Goal: Task Accomplishment & Management: Complete application form

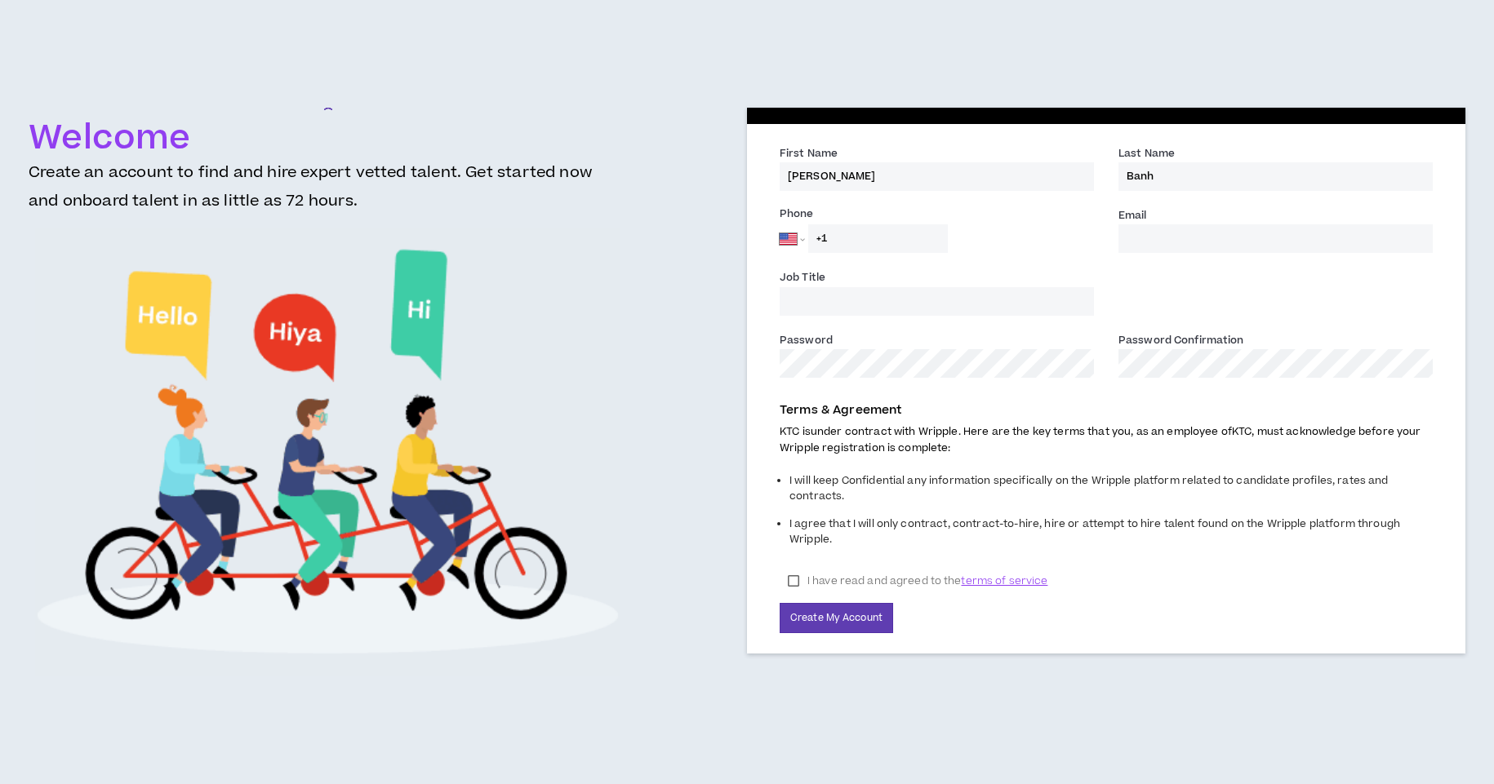
select select "US"
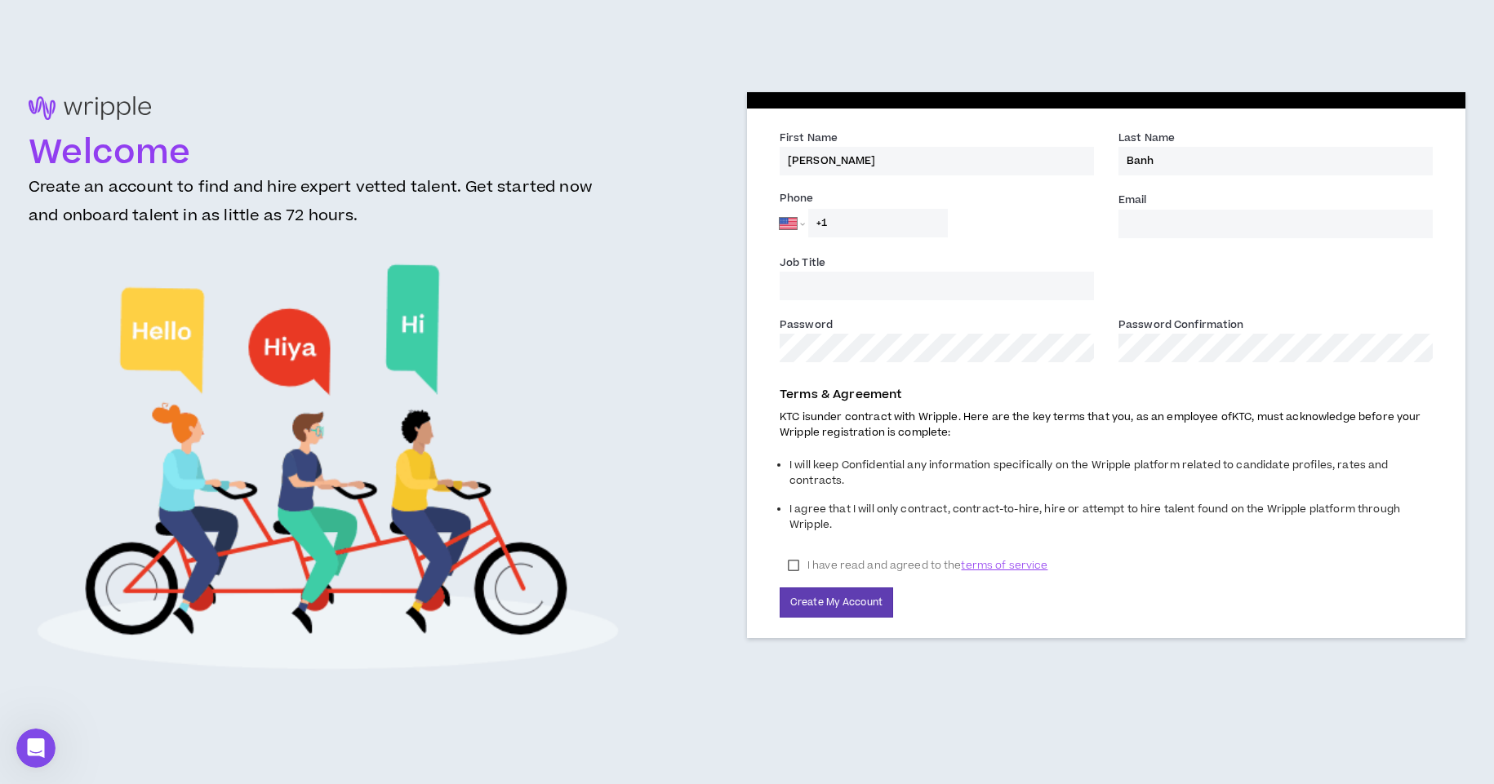
click at [907, 221] on input "+1" at bounding box center [878, 223] width 140 height 29
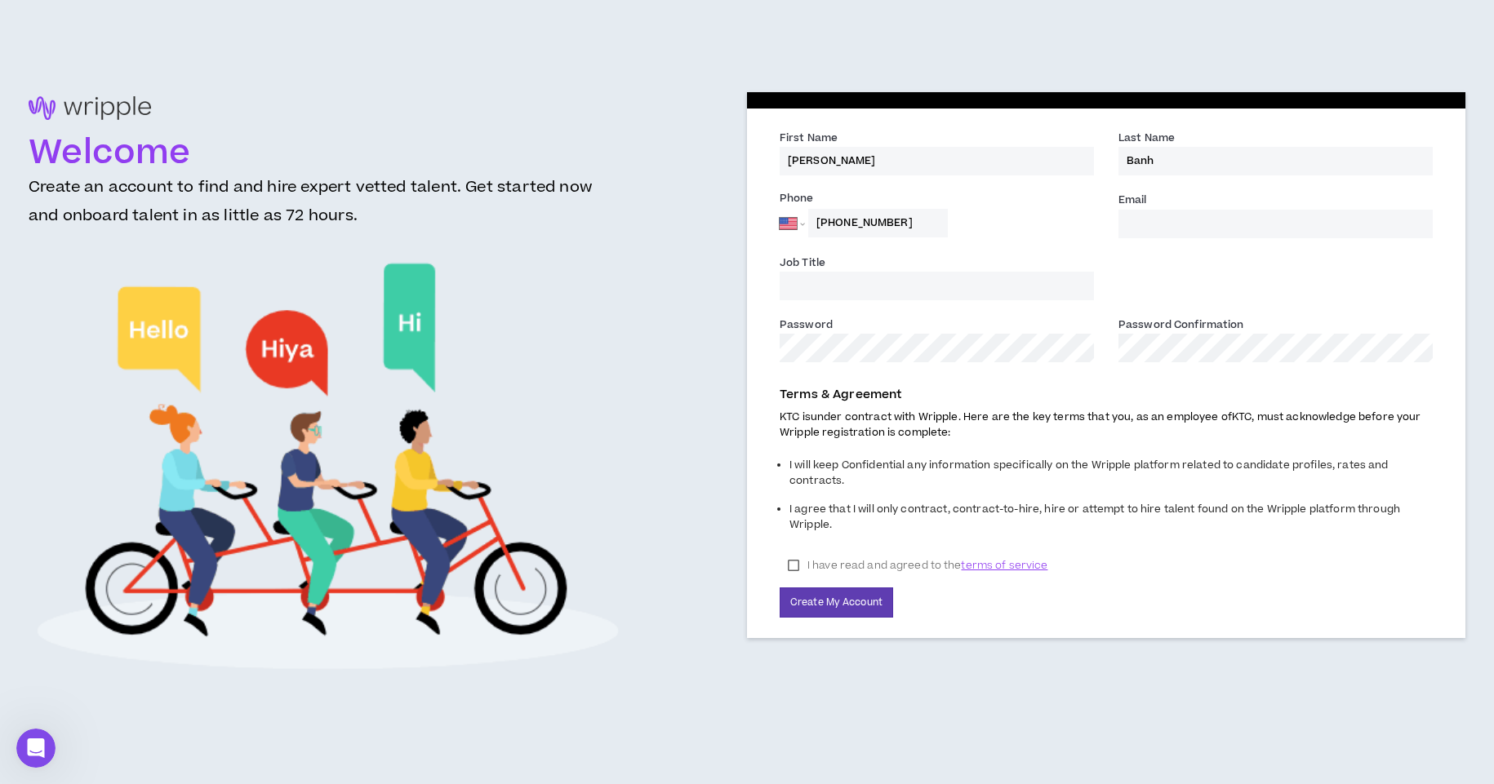
type input "[PHONE_NUMBER]"
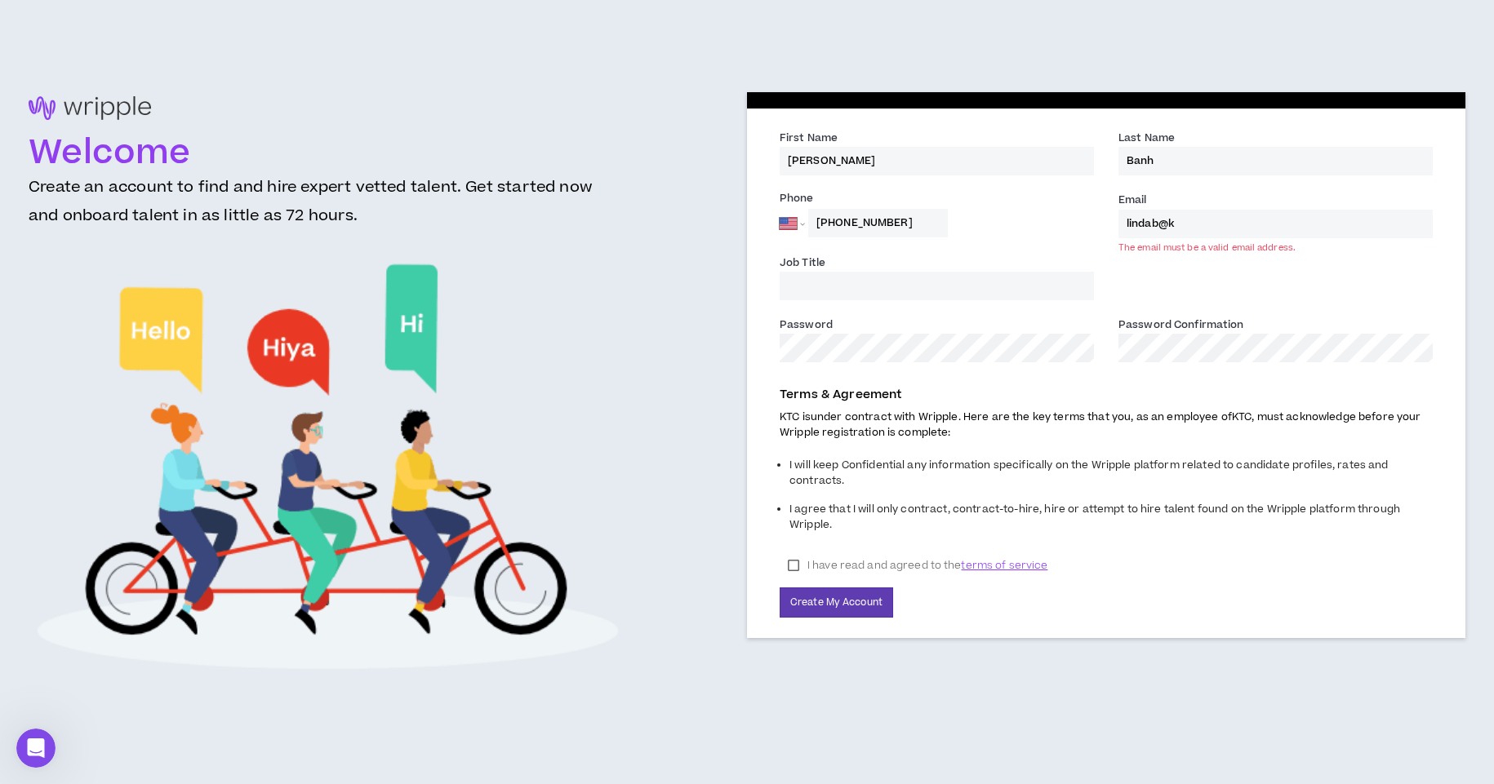
type input "[EMAIL_ADDRESS][DOMAIN_NAME]"
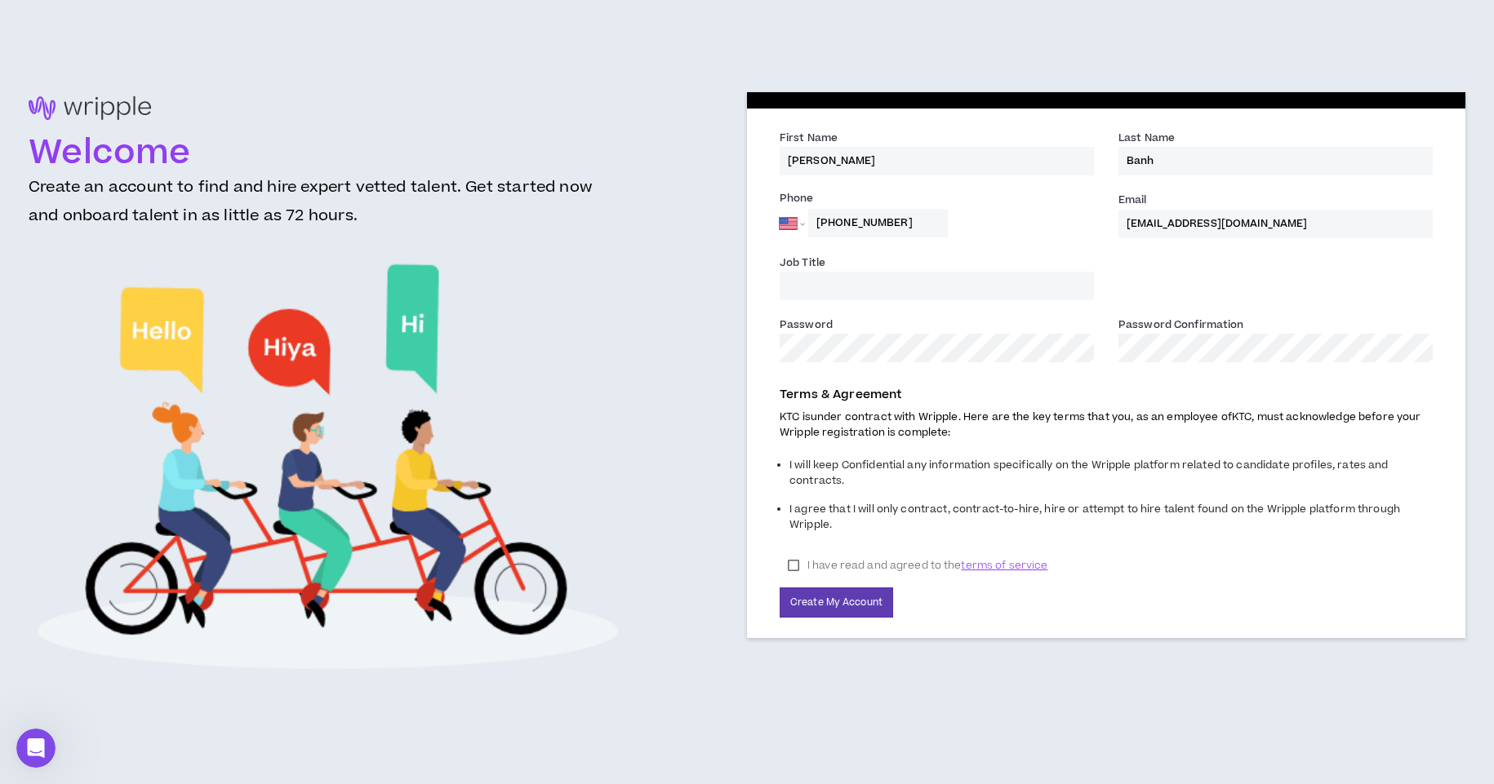
click at [793, 273] on label "Job Title" at bounding box center [803, 265] width 46 height 18
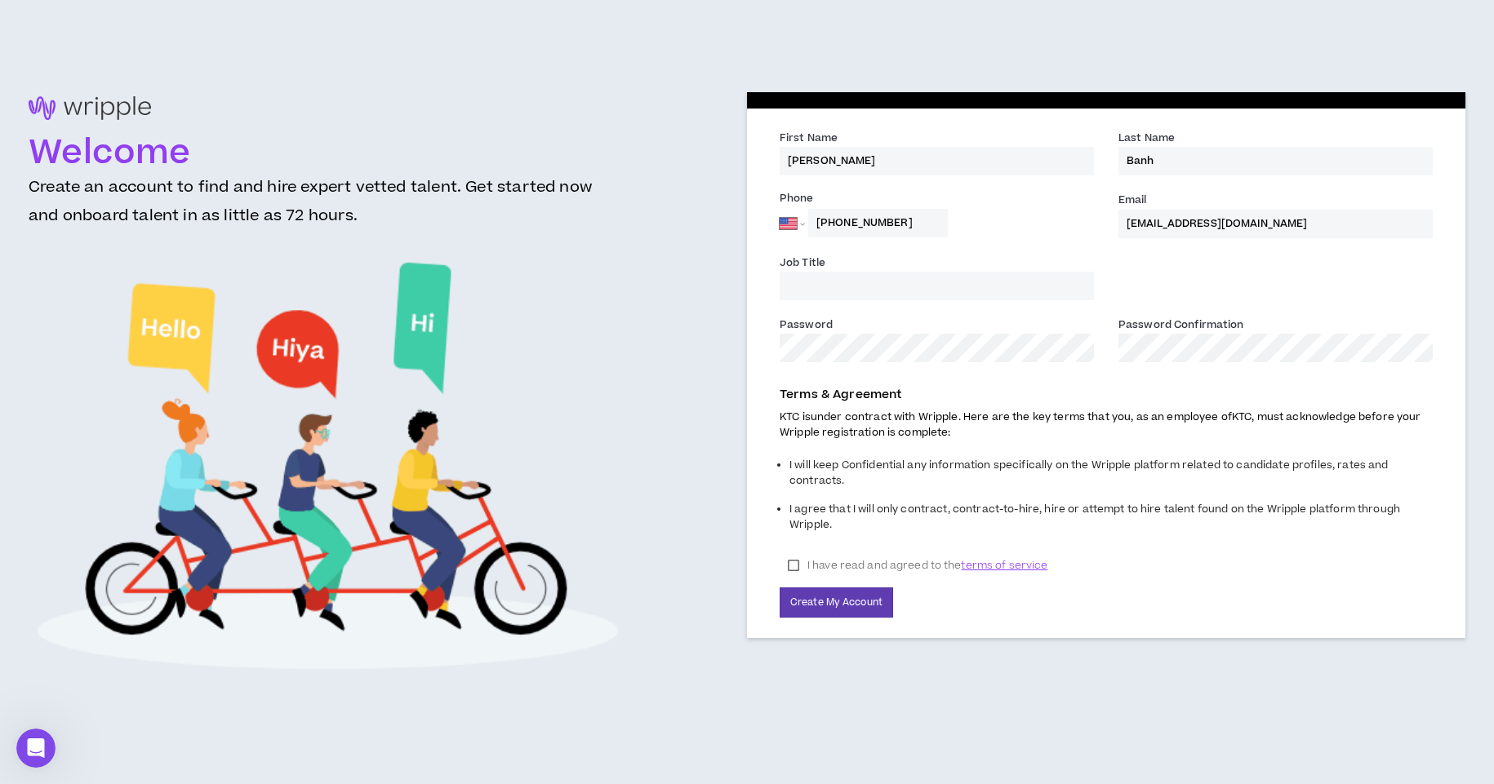
click at [793, 273] on input "Job Title" at bounding box center [937, 286] width 314 height 29
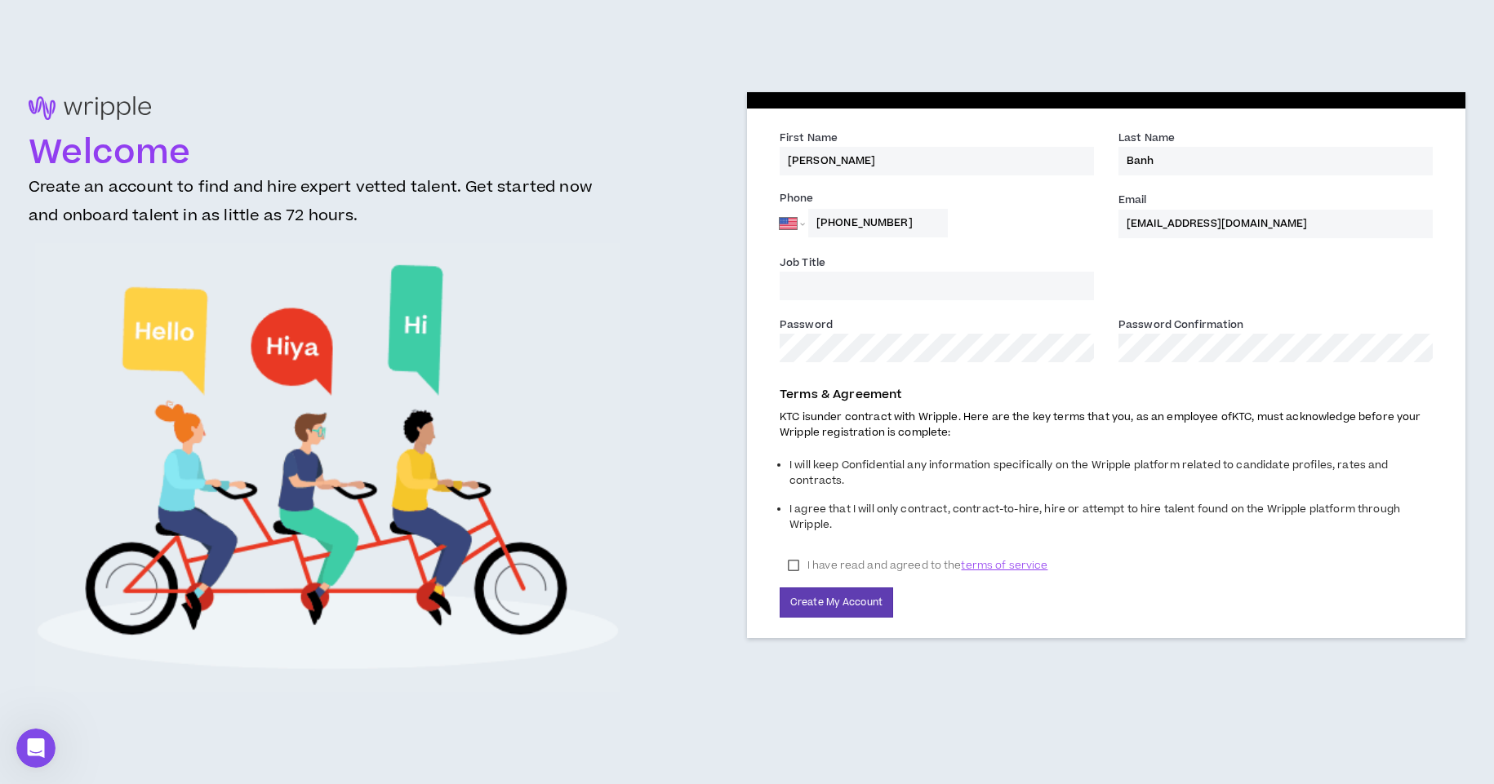
click at [799, 282] on input "Job Title" at bounding box center [937, 286] width 314 height 29
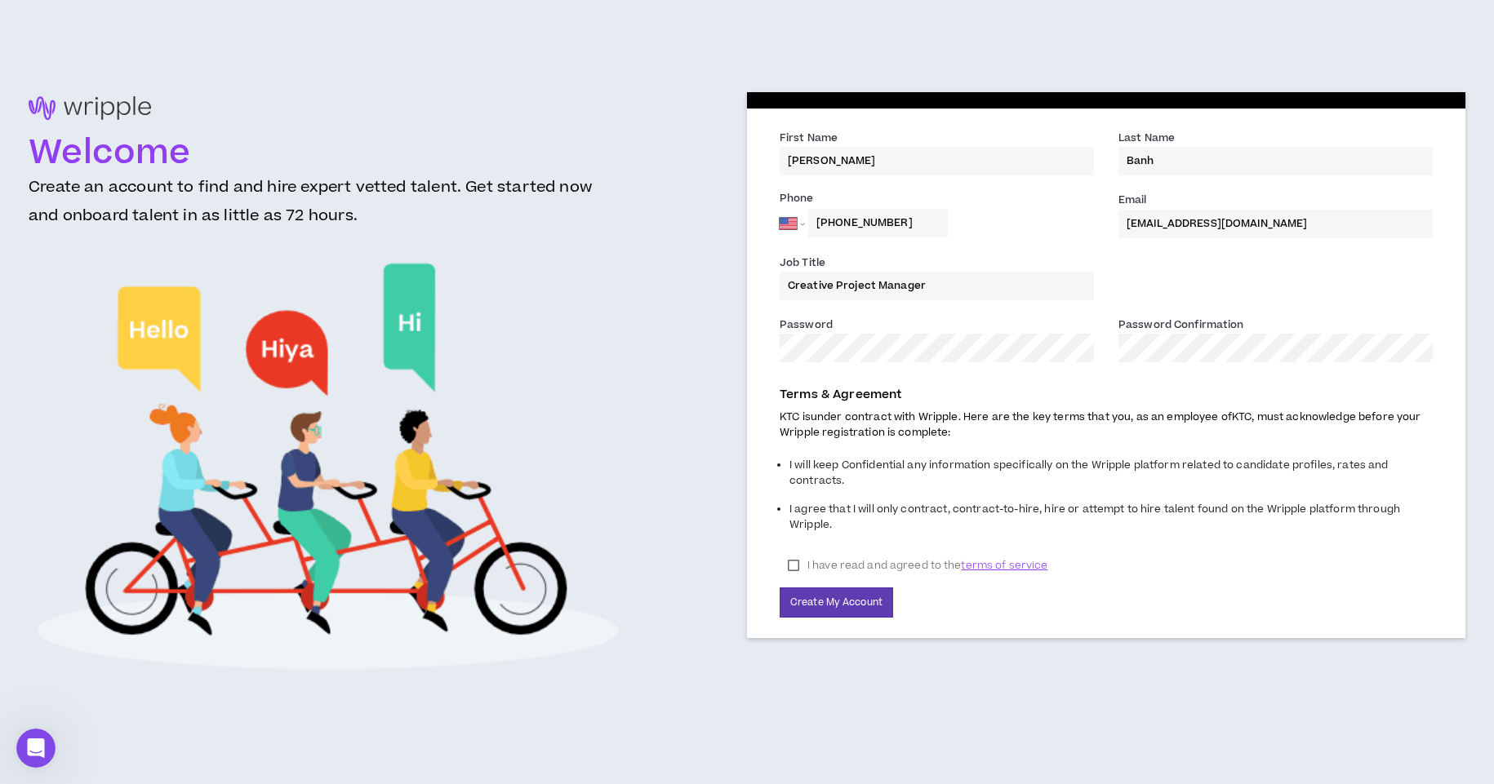
type input "Creative Project Manager"
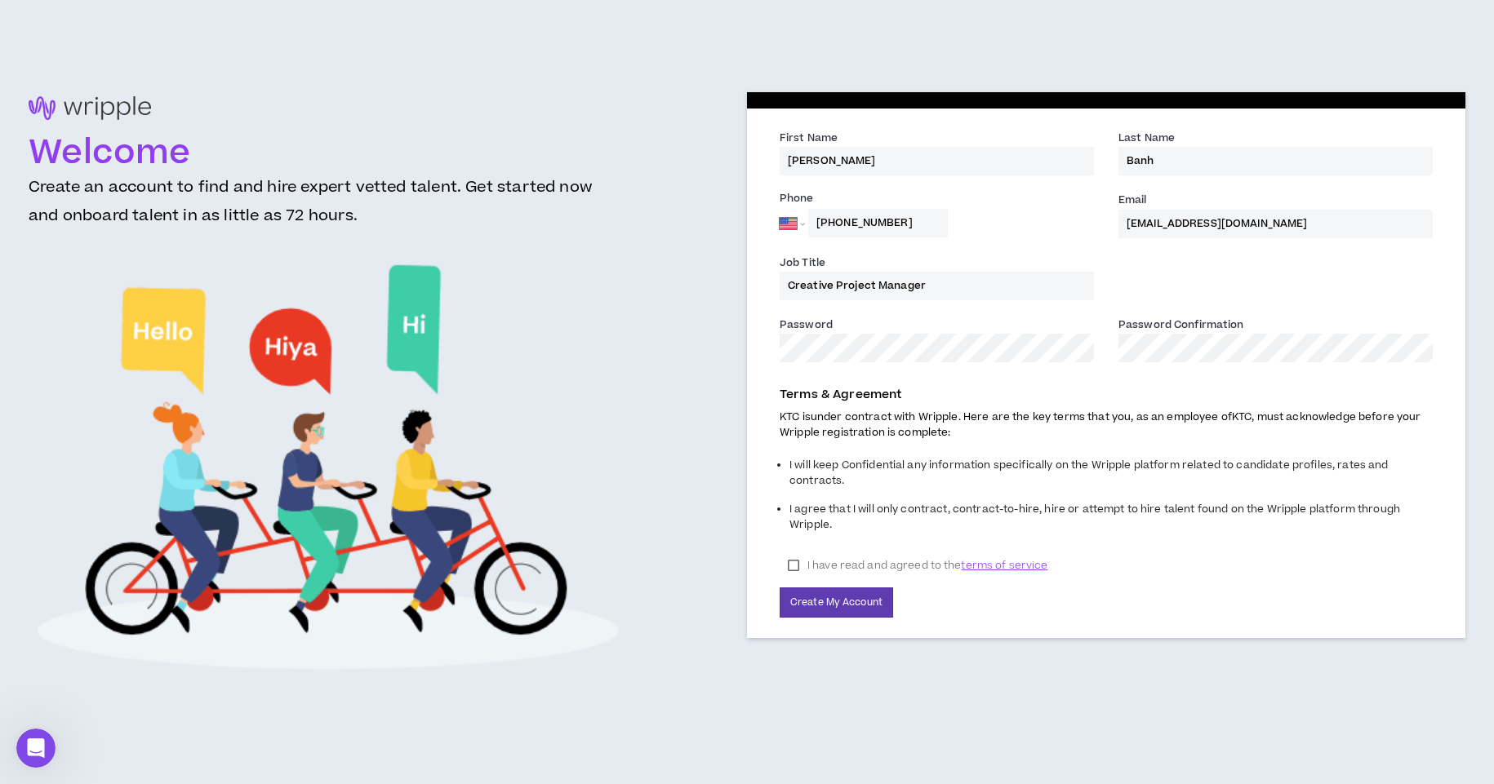
click at [1170, 365] on div "Password Confirmation *" at bounding box center [1275, 346] width 339 height 60
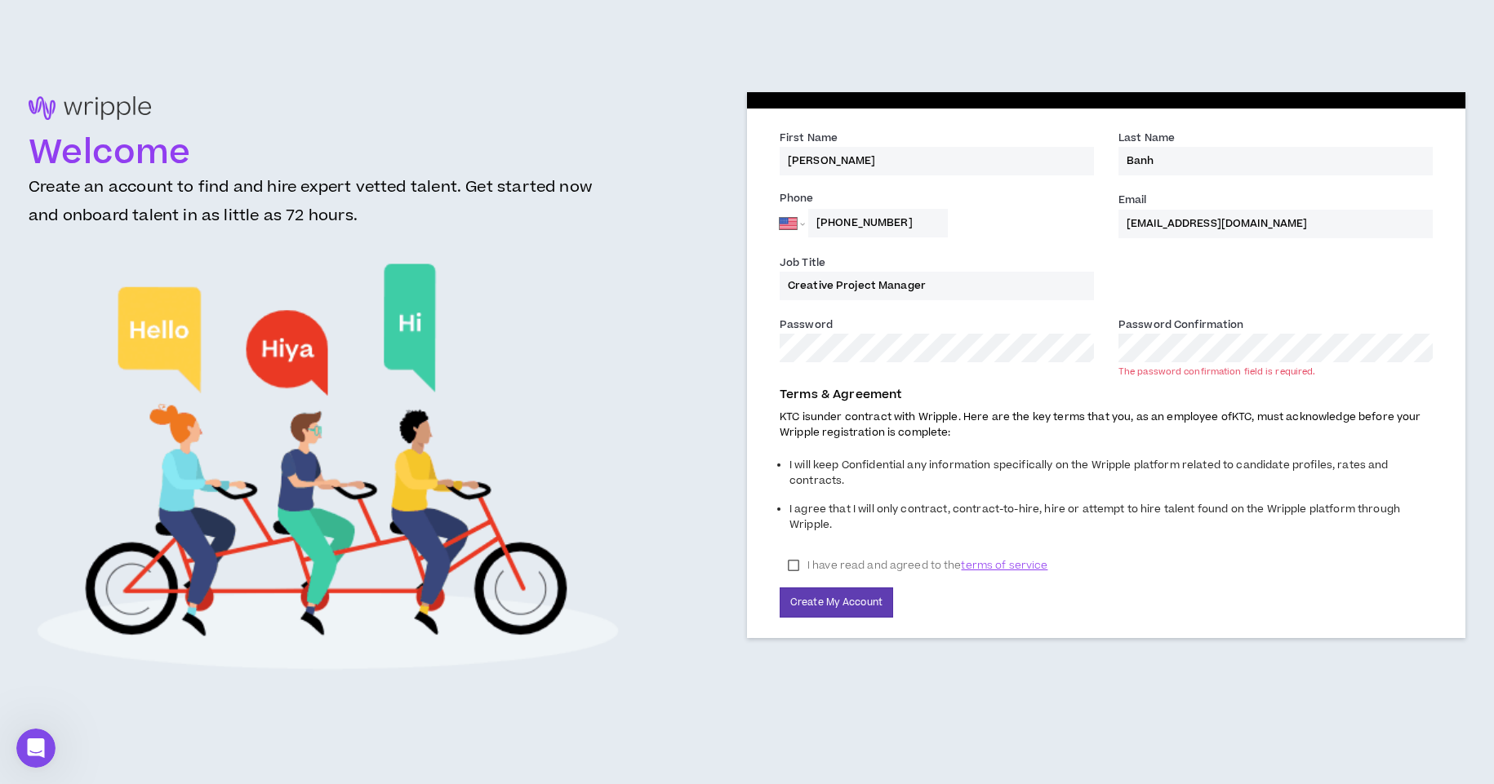
click at [780, 362] on div at bounding box center [780, 362] width 0 height 0
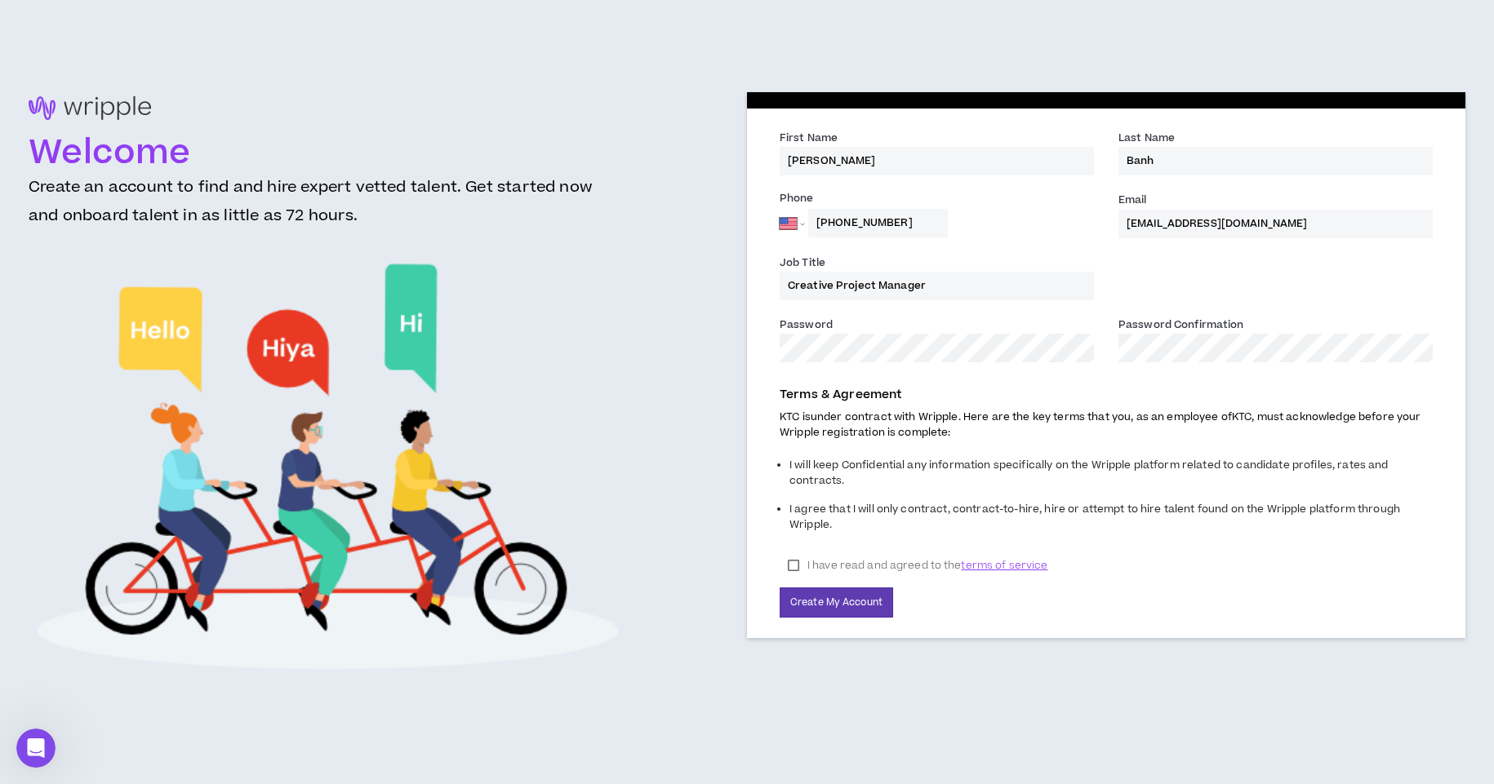
click at [843, 561] on label "I have read and agreed to the terms of service" at bounding box center [918, 565] width 276 height 24
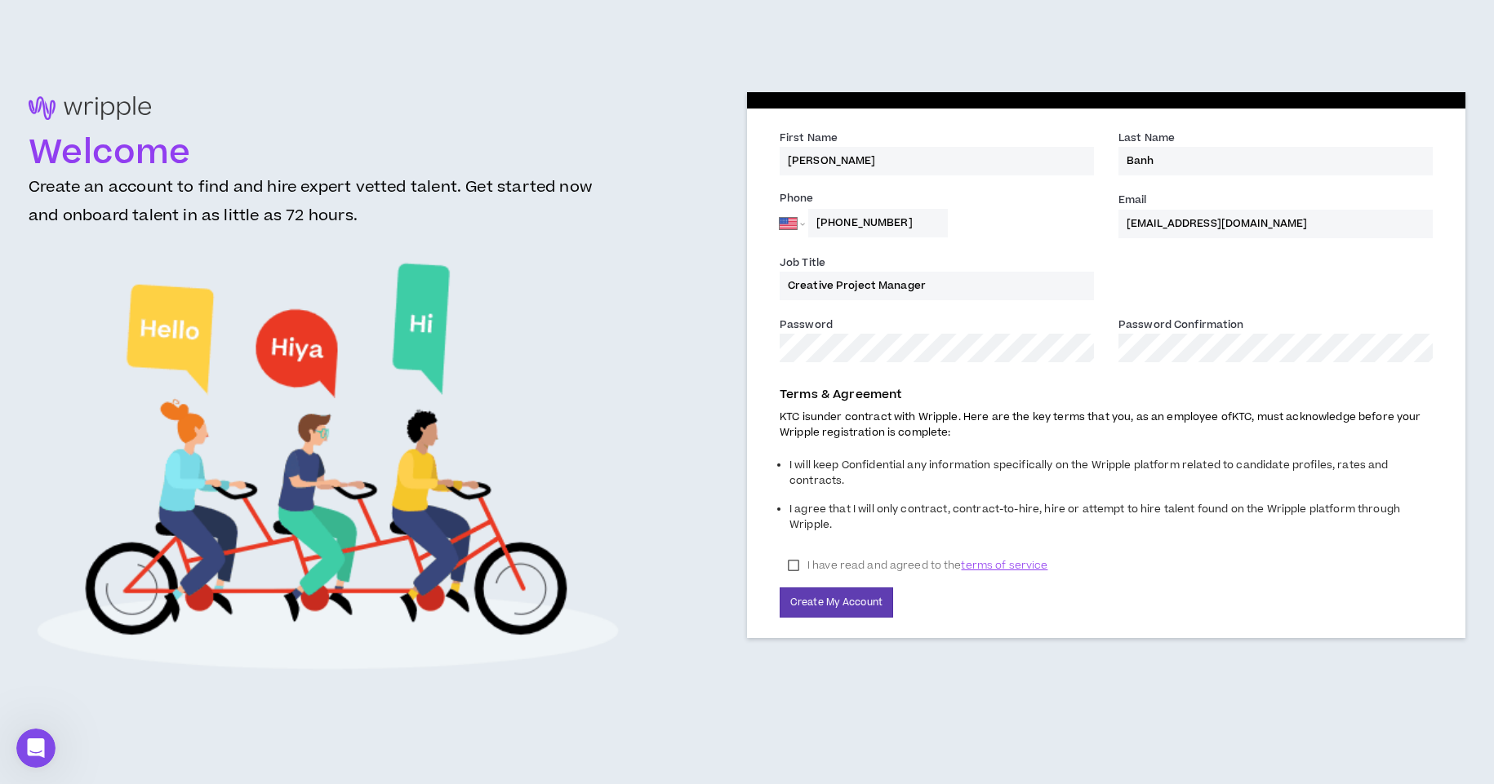
click at [816, 586] on div "Terms & Agreement KTC is under contract with Wripple. Here are the key terms th…" at bounding box center [1106, 498] width 678 height 240
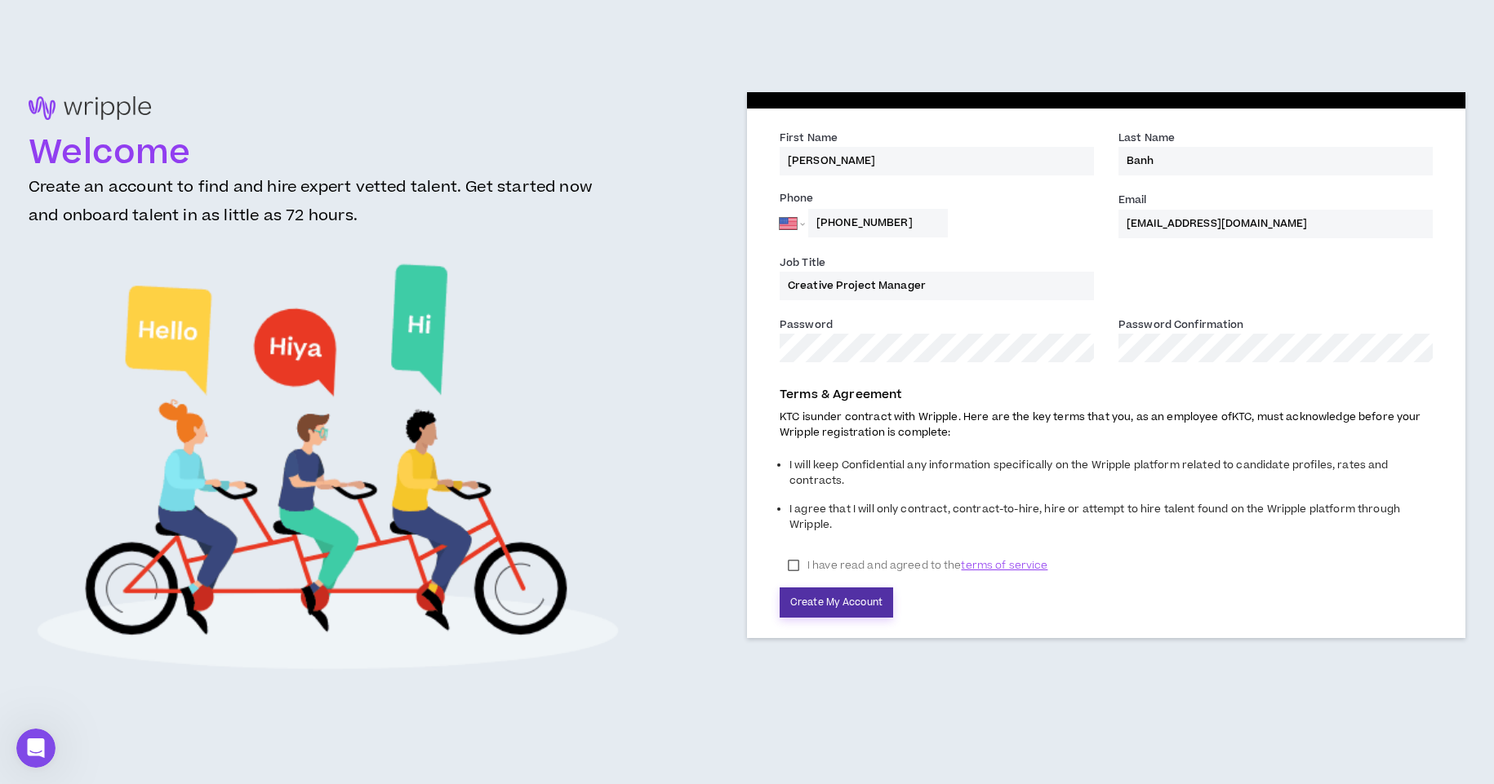
click at [809, 595] on button "Create My Account" at bounding box center [836, 603] width 113 height 30
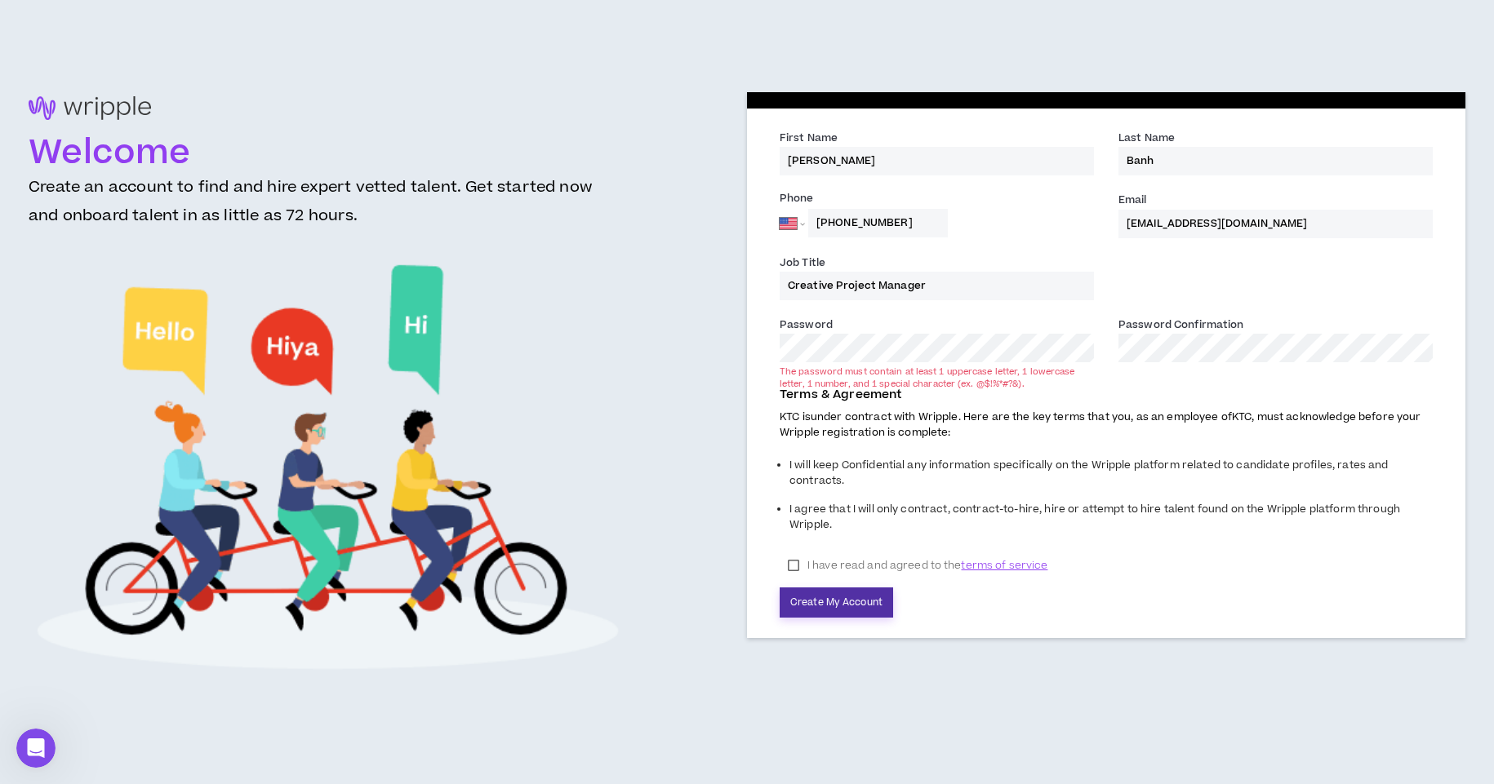
click at [842, 599] on button "Create My Account" at bounding box center [836, 603] width 113 height 30
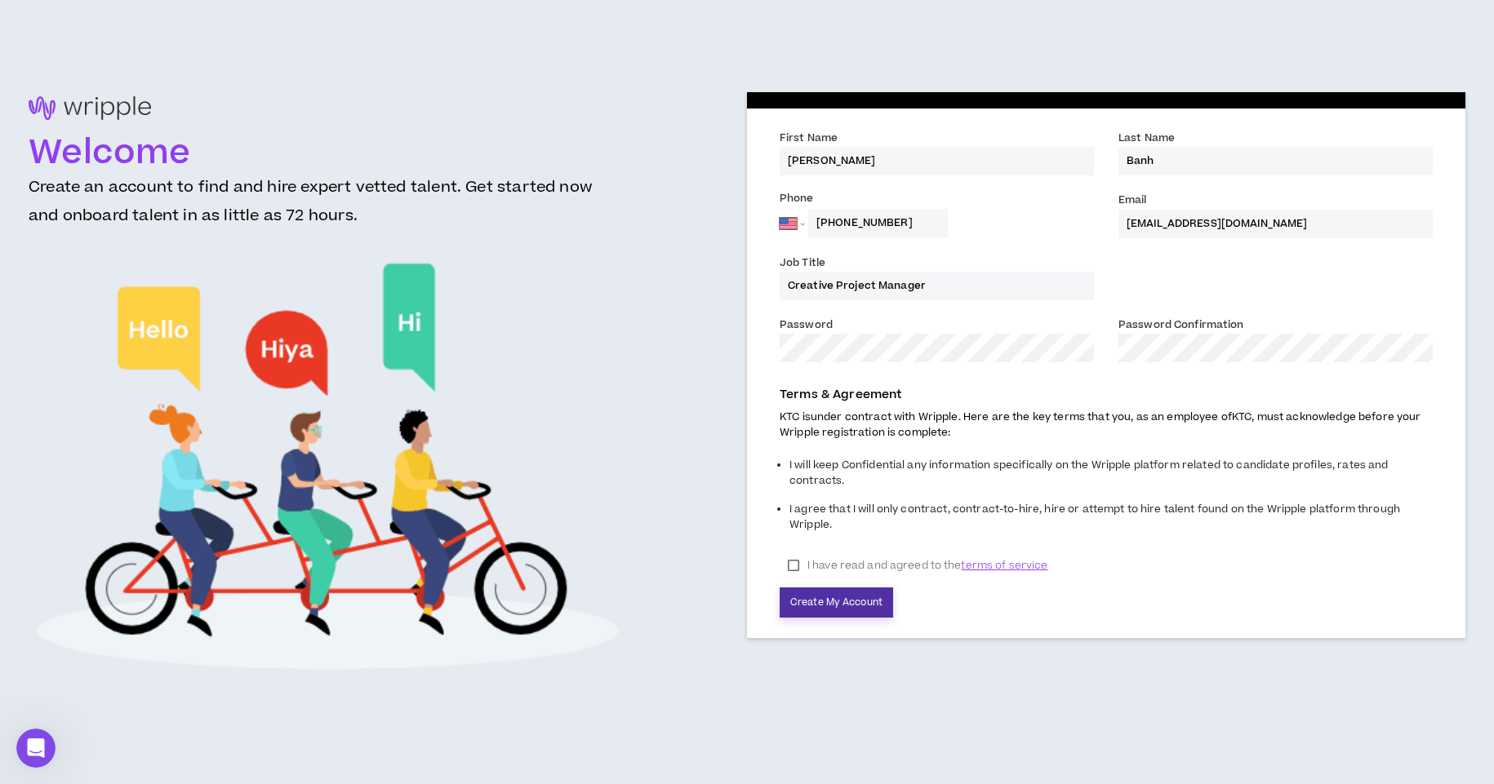
click at [852, 591] on button "Create My Account" at bounding box center [836, 603] width 113 height 30
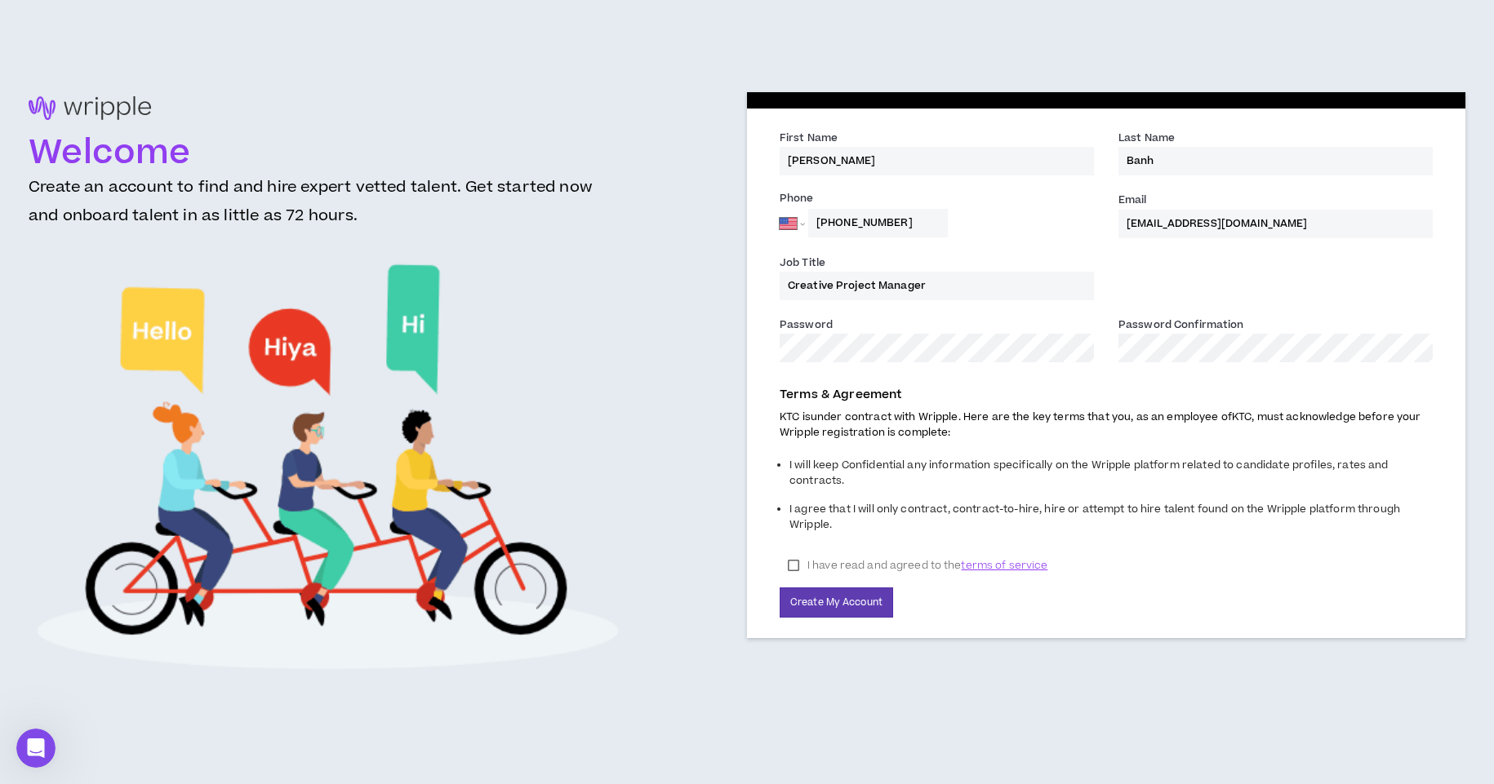
click at [847, 580] on div "Terms & Agreement KTC is under contract with Wripple. Here are the key terms th…" at bounding box center [1106, 498] width 678 height 240
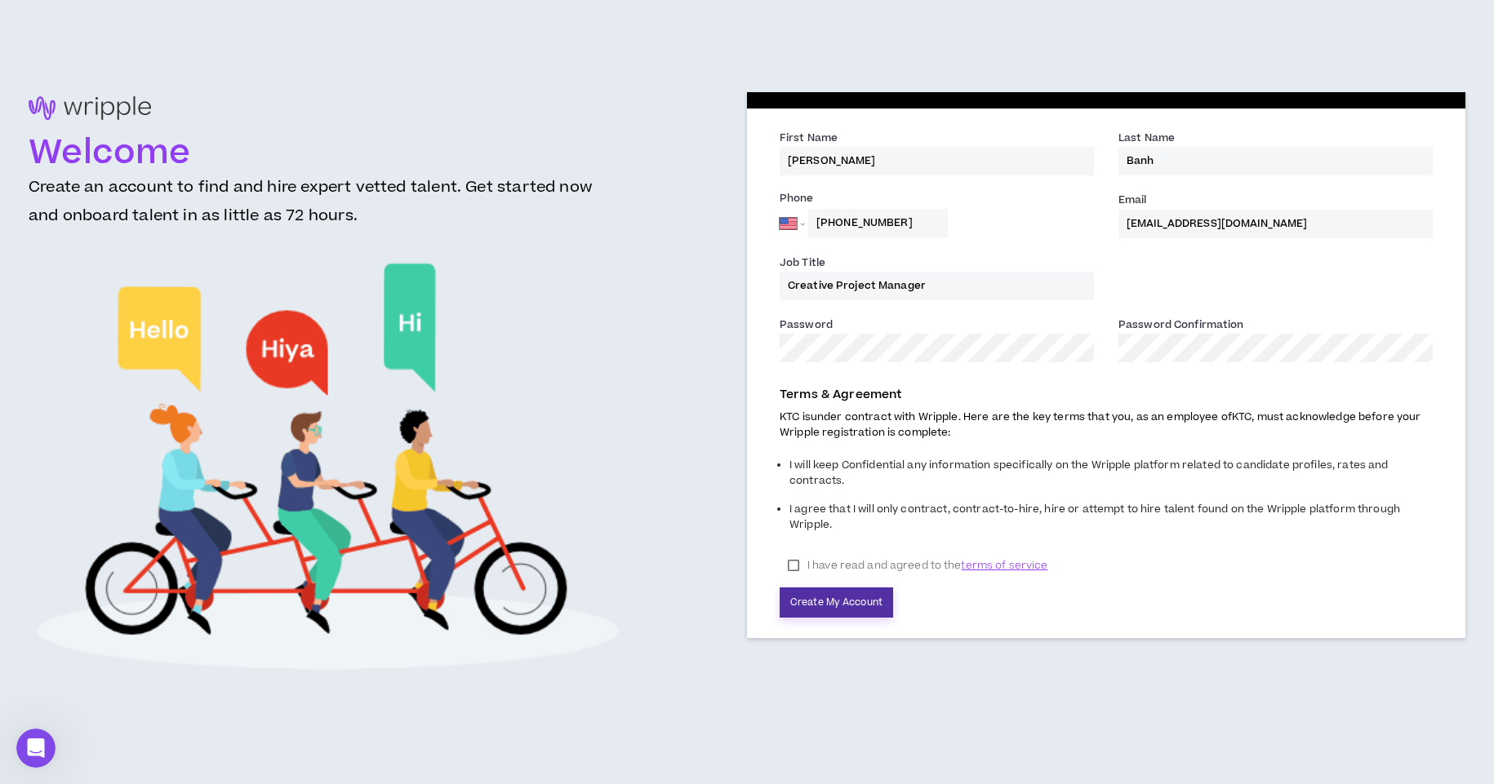
drag, startPoint x: 843, startPoint y: 592, endPoint x: 707, endPoint y: 784, distance: 235.3
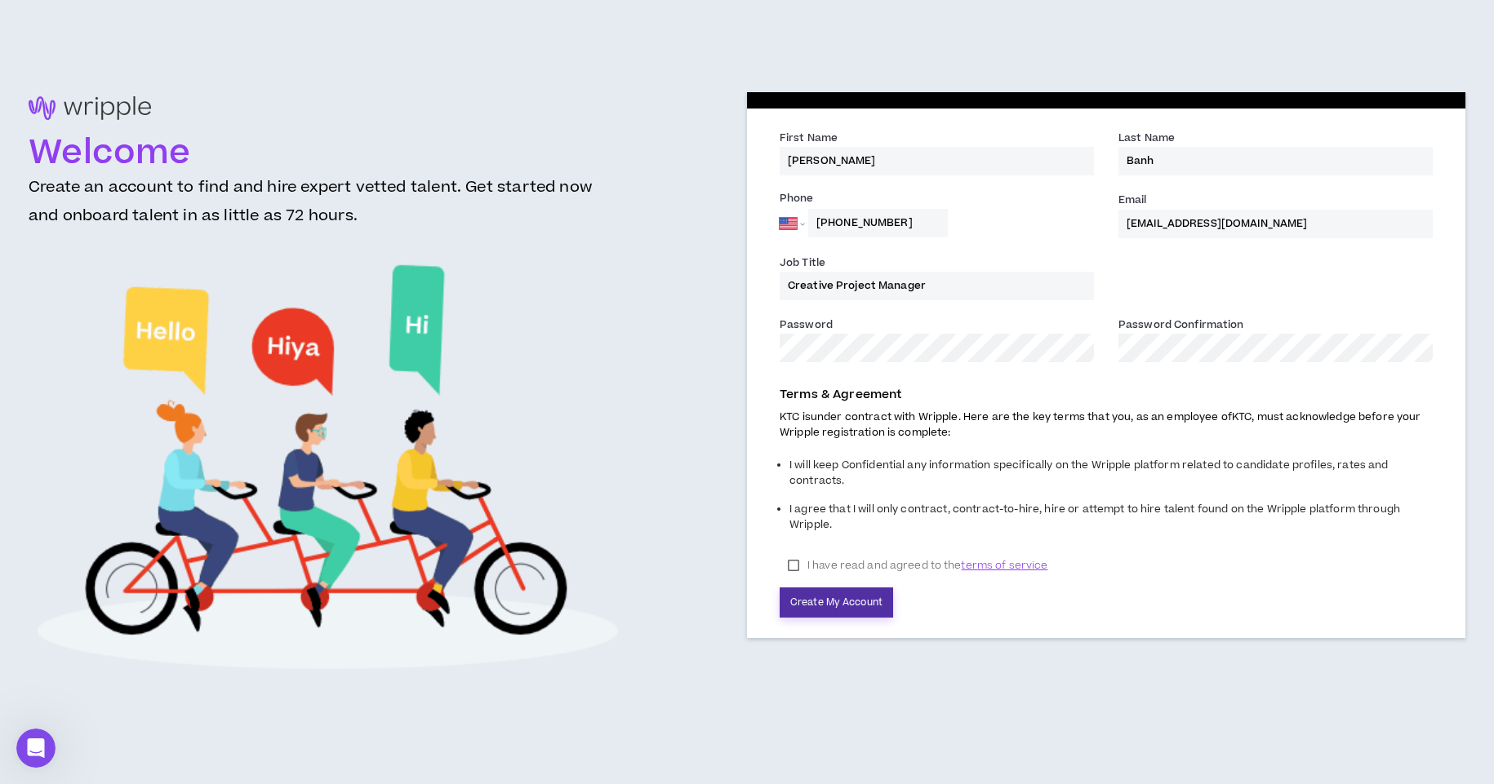
click at [843, 592] on button "Create My Account" at bounding box center [836, 603] width 113 height 30
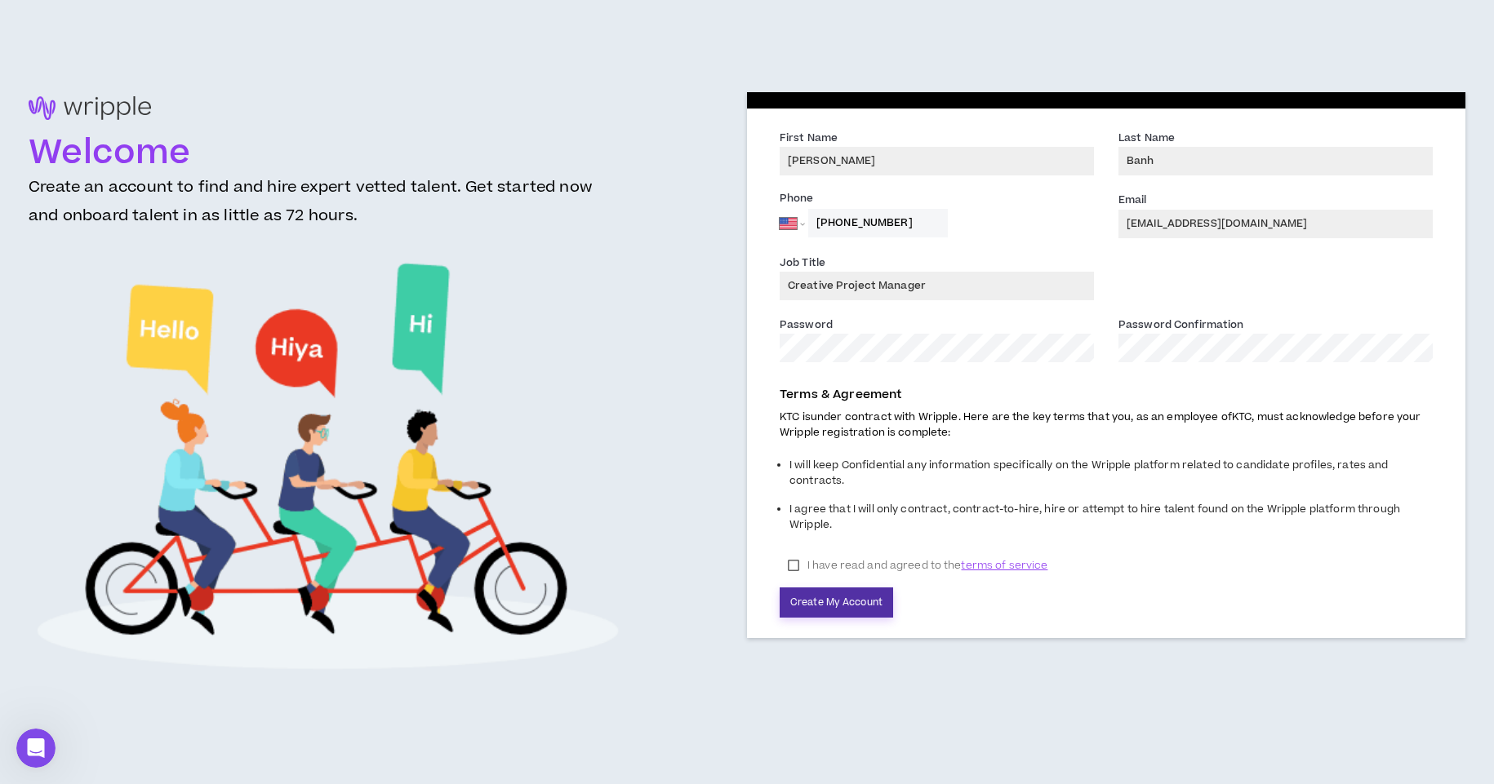
click at [864, 601] on button "Create My Account" at bounding box center [836, 603] width 113 height 30
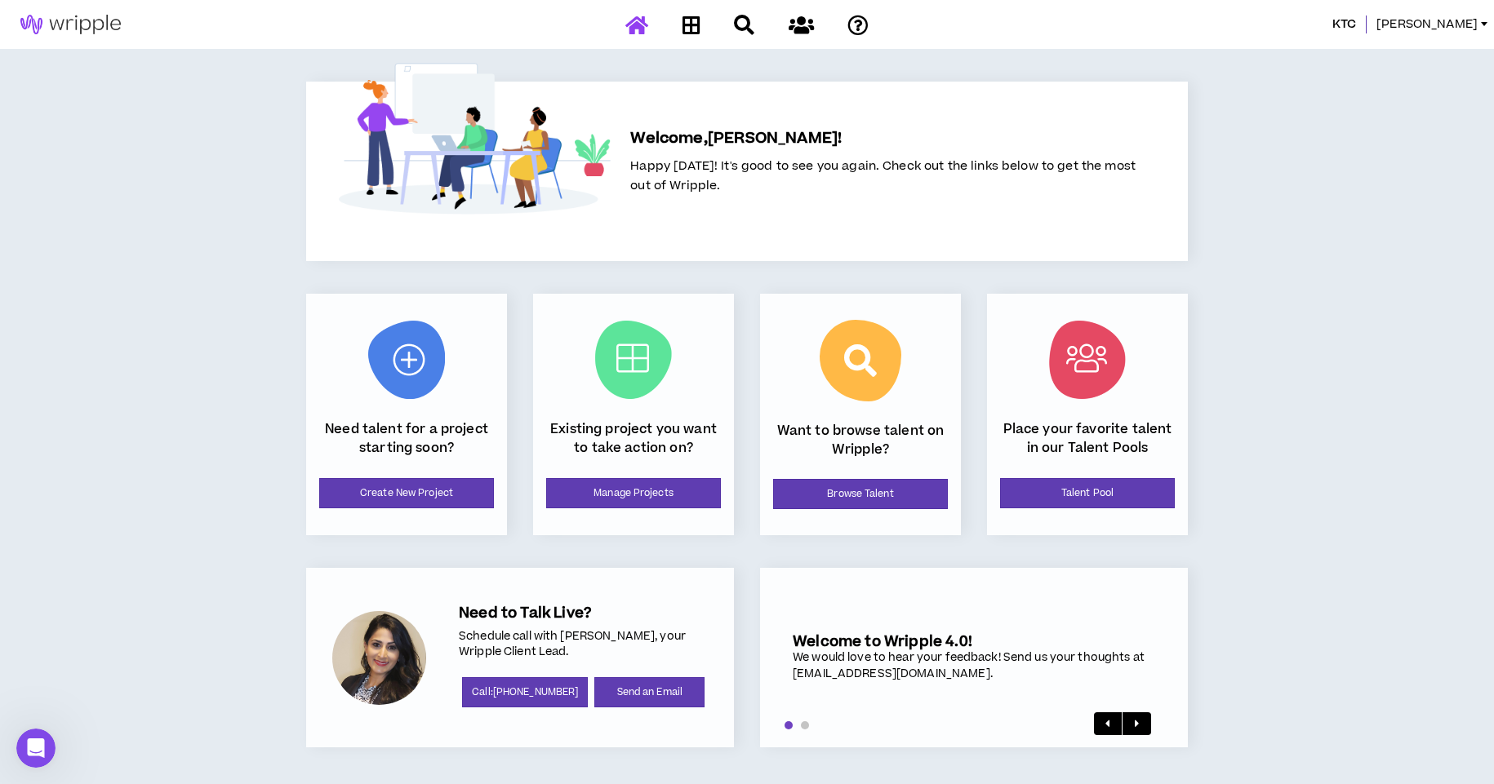
click at [1309, 223] on div "KTC [PERSON_NAME] Welcome, [PERSON_NAME] ! Happy [DATE]! It's good to see you a…" at bounding box center [747, 392] width 1494 height 784
click at [1309, 219] on div "KTC [PERSON_NAME] Welcome, [PERSON_NAME] ! Happy [DATE]! It's good to see you a…" at bounding box center [747, 392] width 1494 height 784
drag, startPoint x: 1297, startPoint y: 113, endPoint x: 1280, endPoint y: 103, distance: 20.2
click at [1297, 113] on div "Talent KTC [PERSON_NAME] Welcome, [PERSON_NAME] ! Happy [DATE]! It's good to se…" at bounding box center [747, 392] width 1494 height 784
